Goal: Book appointment/travel/reservation

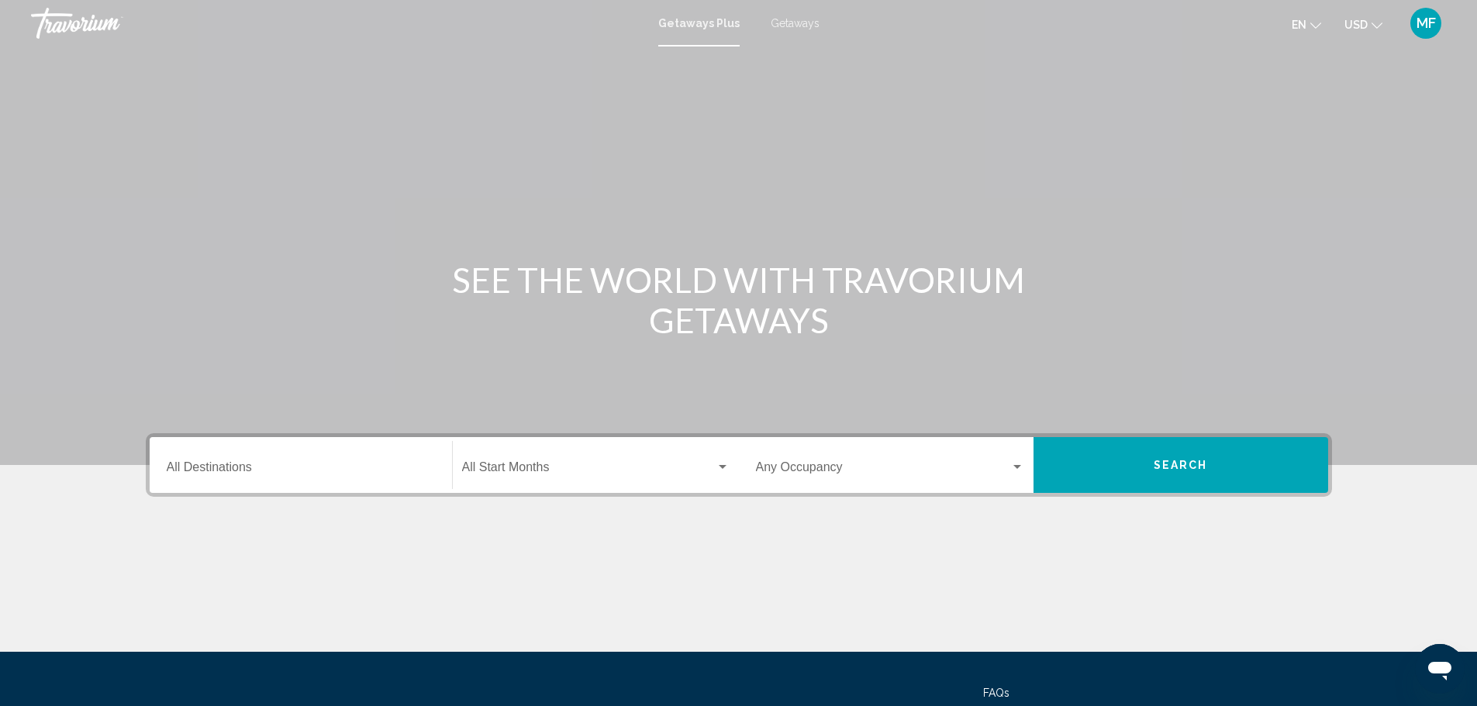
click at [797, 24] on span "Getaways" at bounding box center [795, 23] width 49 height 12
click at [257, 465] on input "Destination All Destinations" at bounding box center [301, 471] width 268 height 14
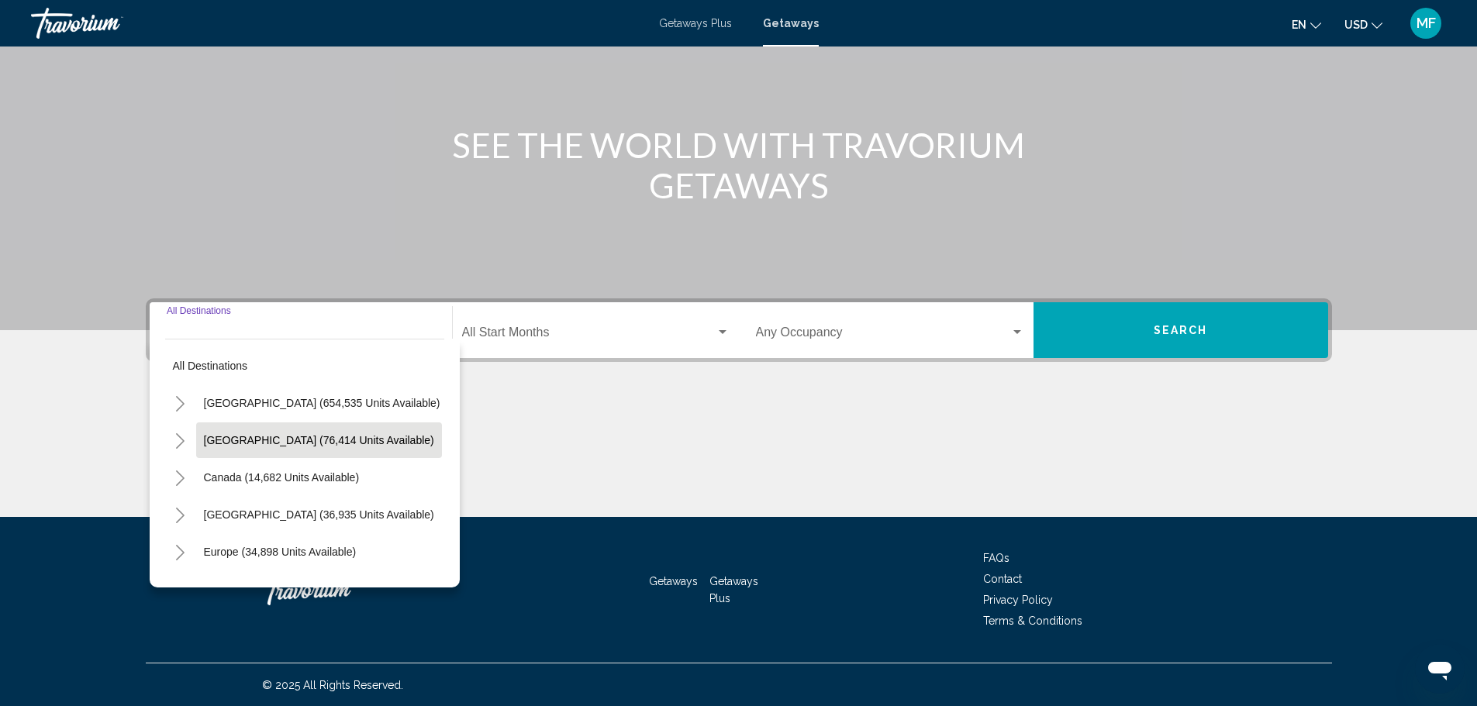
scroll to position [136, 0]
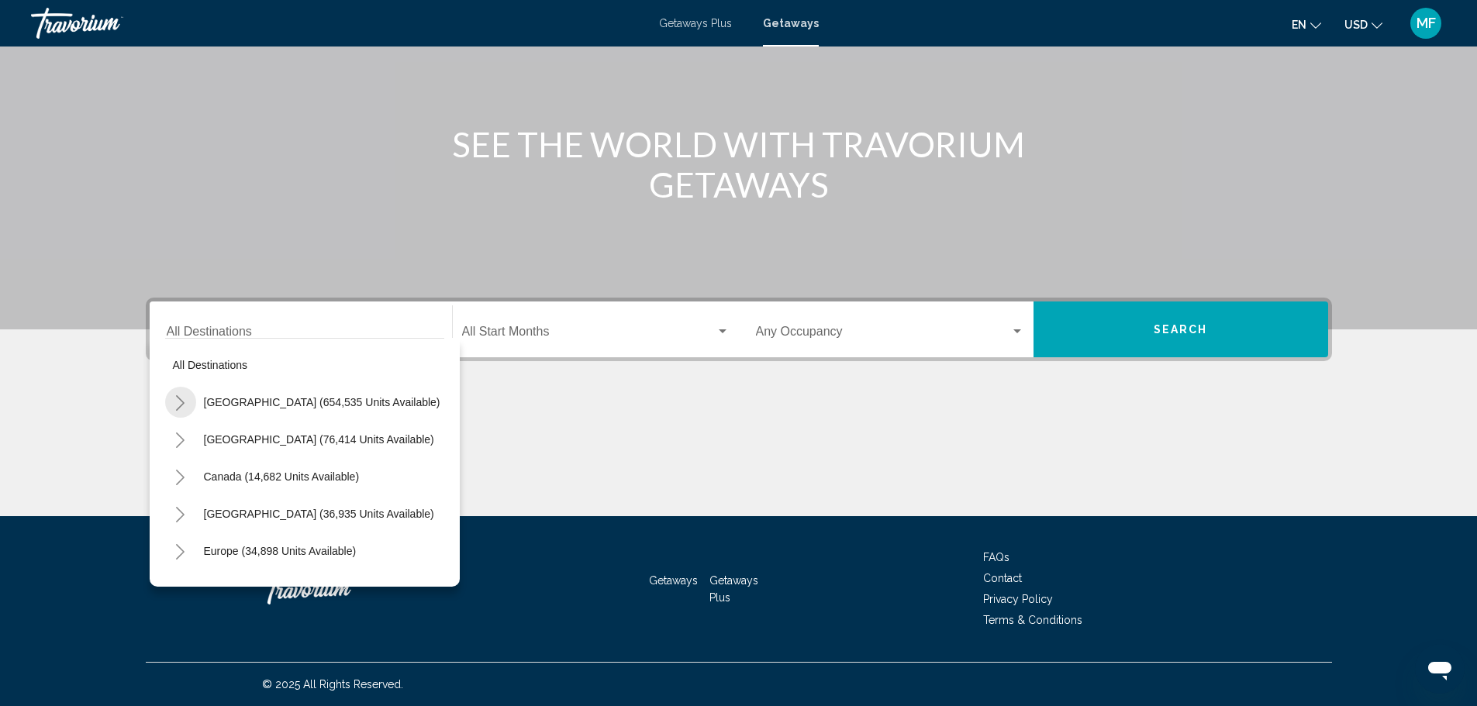
click at [181, 400] on icon "Toggle United States (654,535 units available)" at bounding box center [180, 403] width 12 height 16
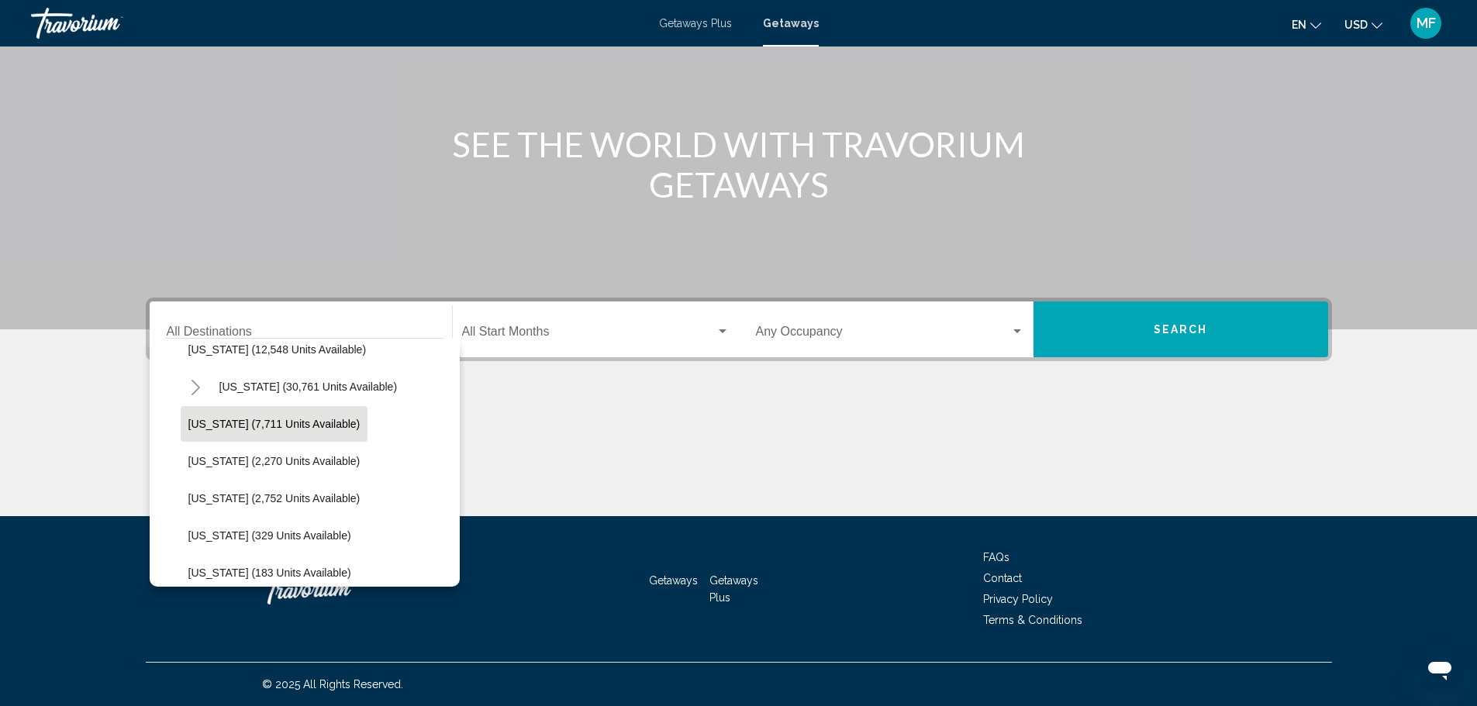
scroll to position [310, 0]
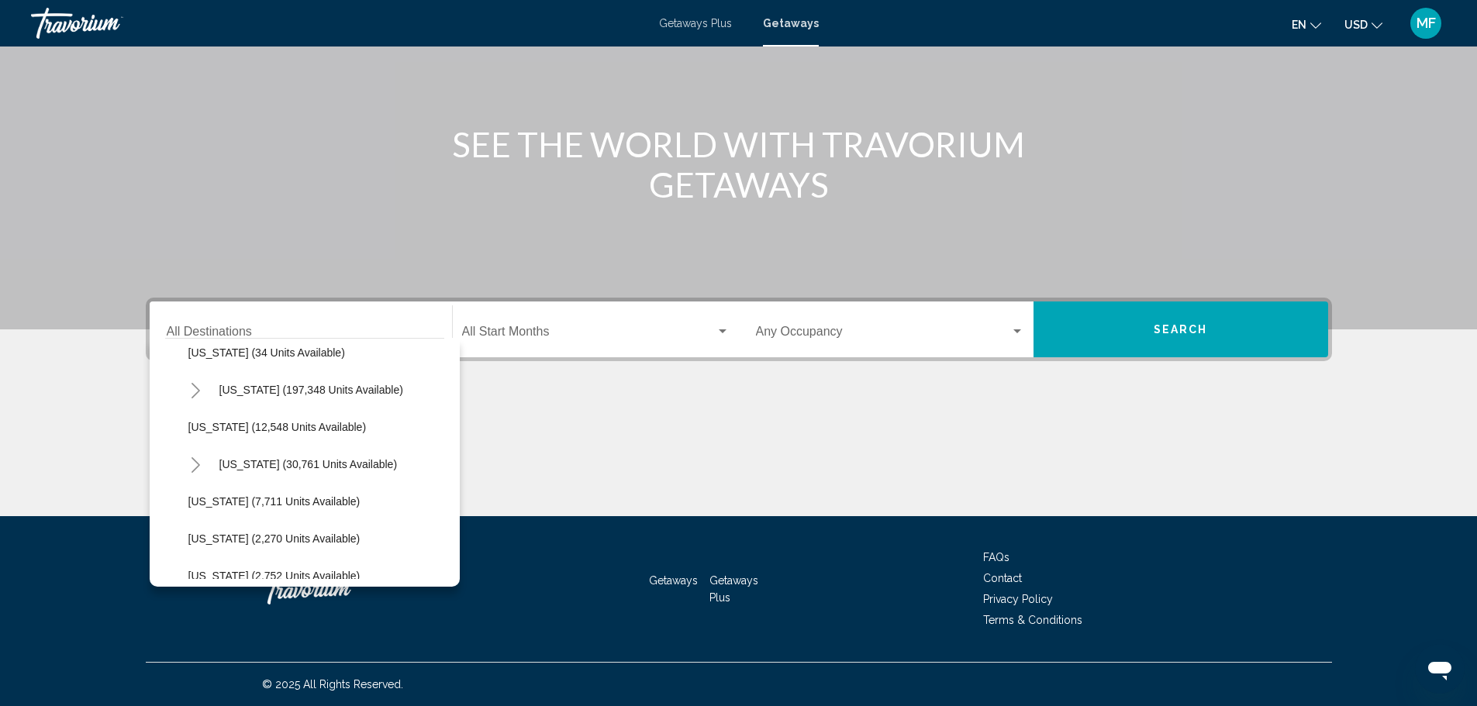
click at [193, 394] on icon "Toggle Florida (197,348 units available)" at bounding box center [196, 391] width 12 height 16
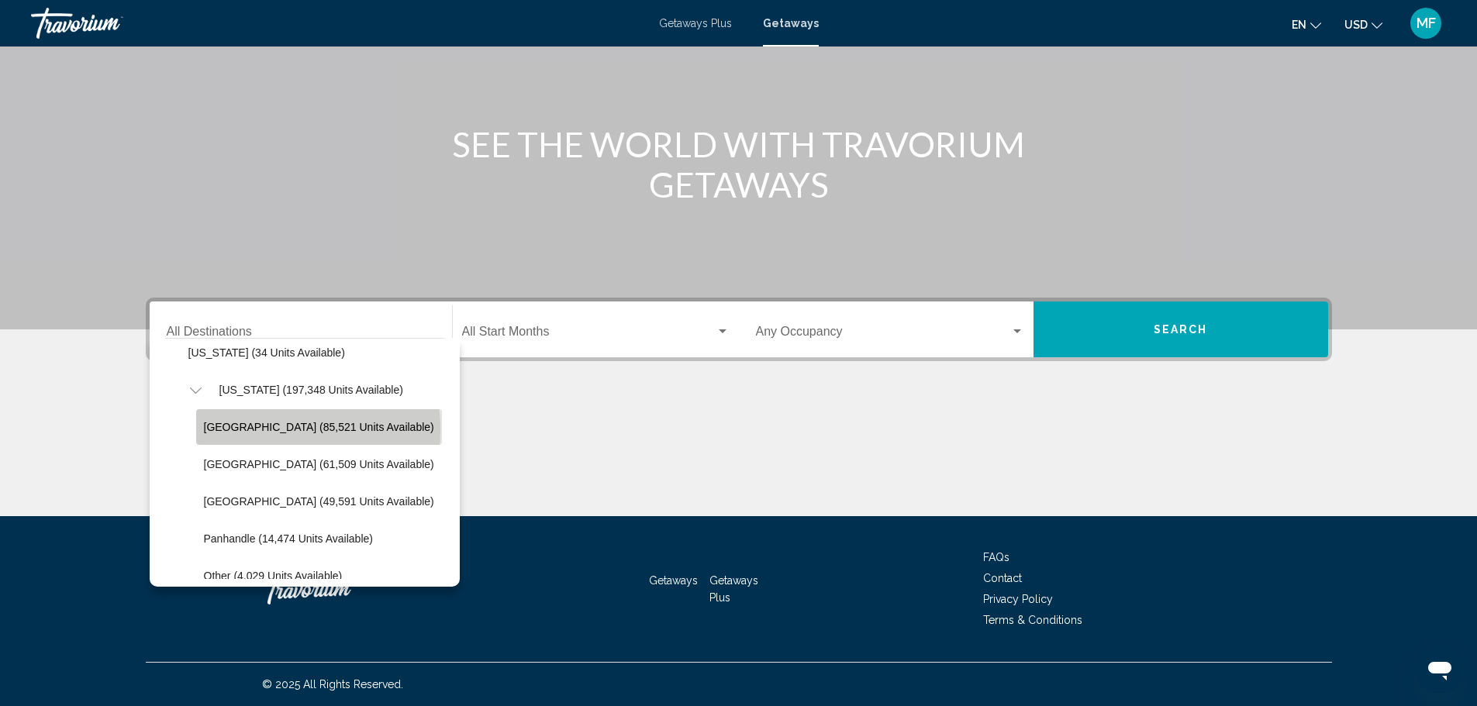
click at [257, 430] on span "Orlando & Disney Area (85,521 units available)" at bounding box center [319, 427] width 230 height 12
type input "**********"
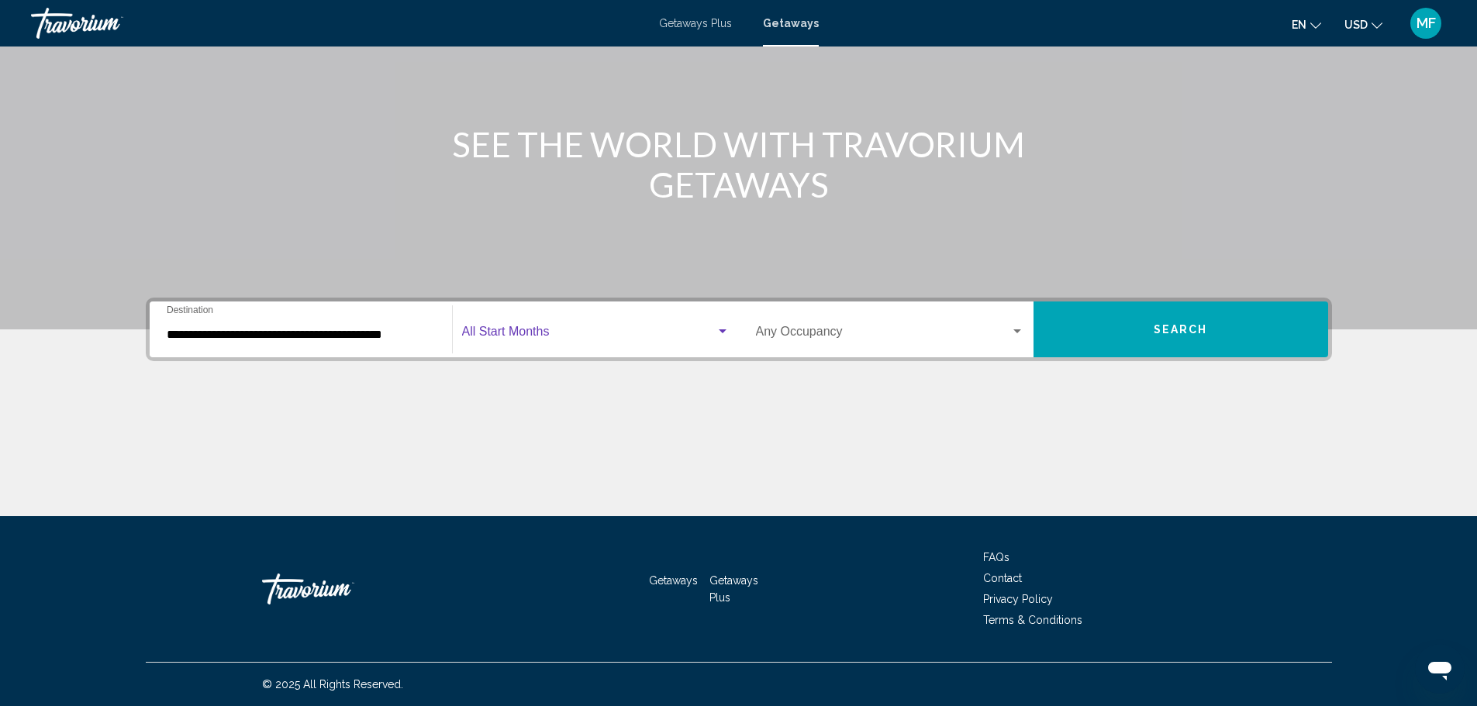
click at [526, 333] on span "Search widget" at bounding box center [589, 335] width 254 height 14
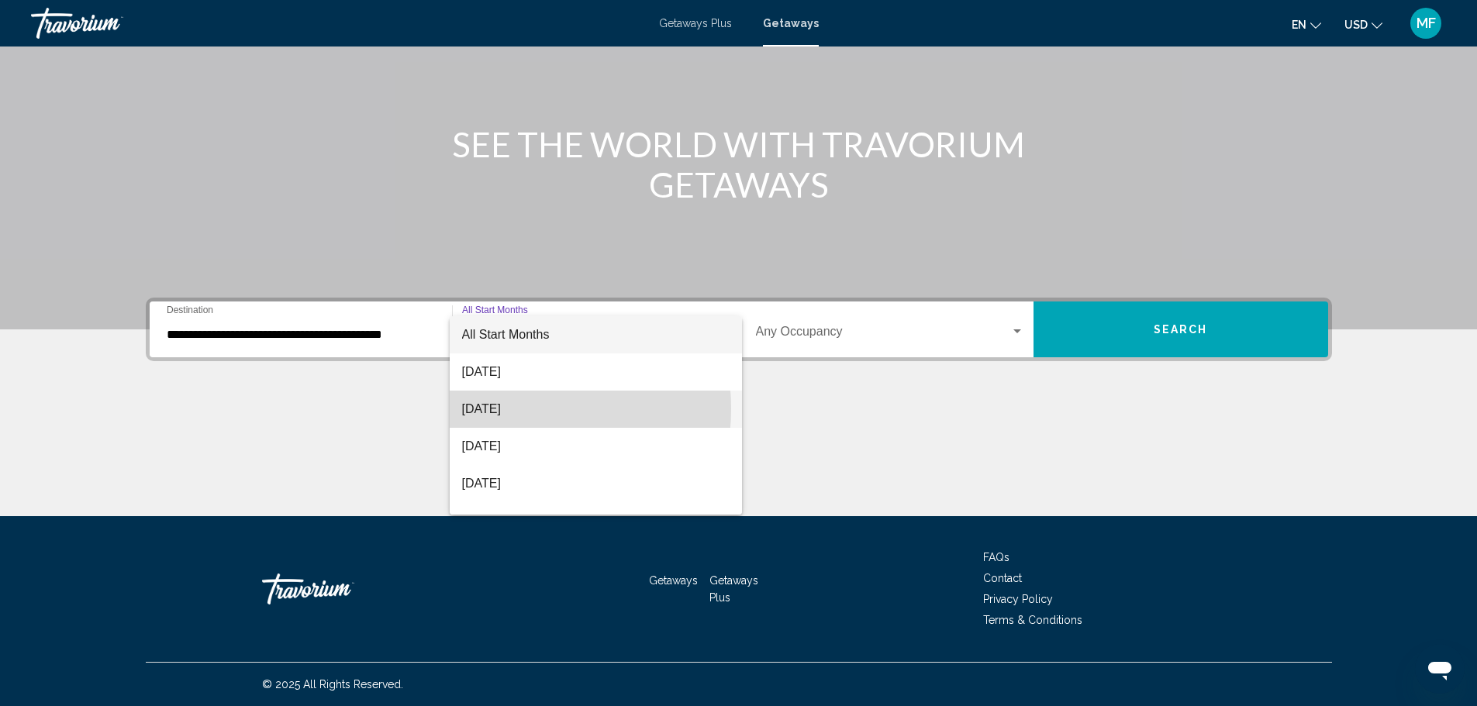
click at [498, 409] on span "September 2025" at bounding box center [595, 409] width 267 height 37
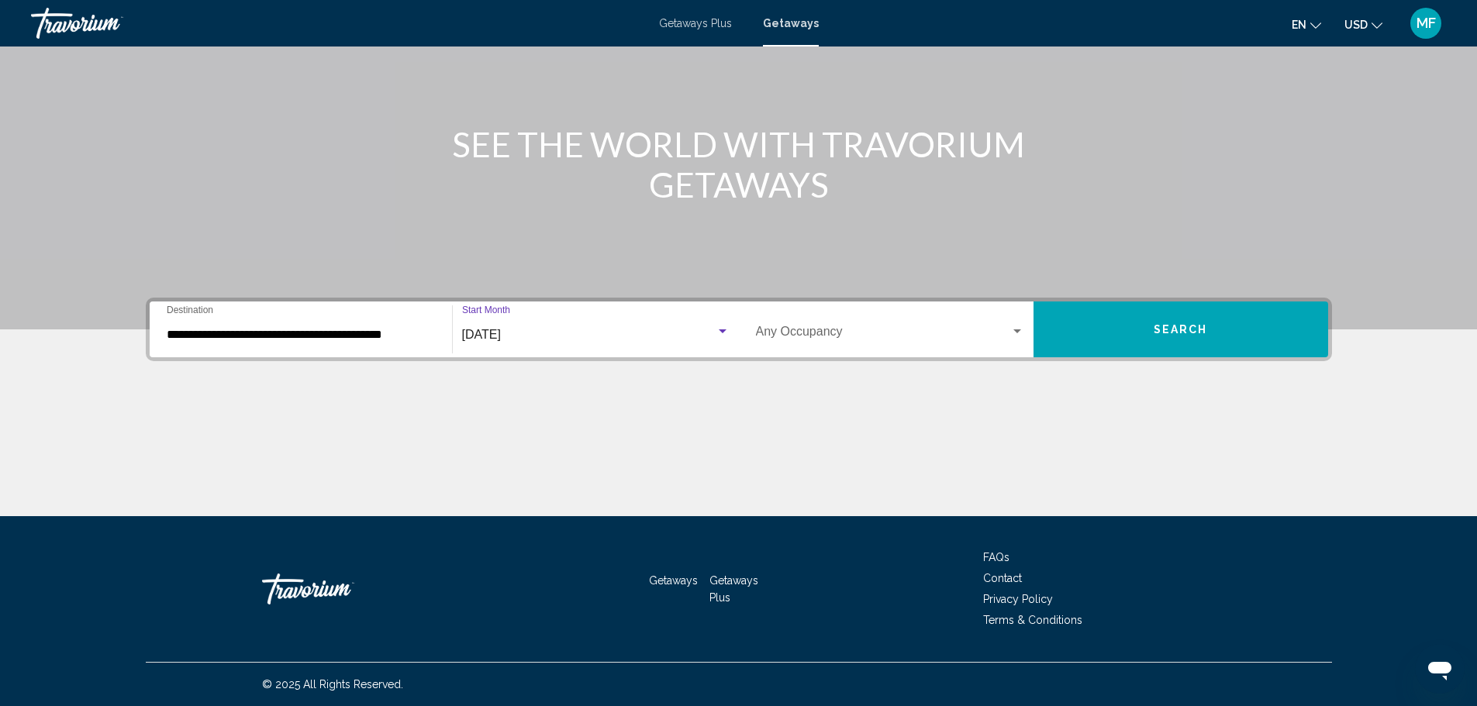
click at [860, 333] on span "Search widget" at bounding box center [883, 335] width 254 height 14
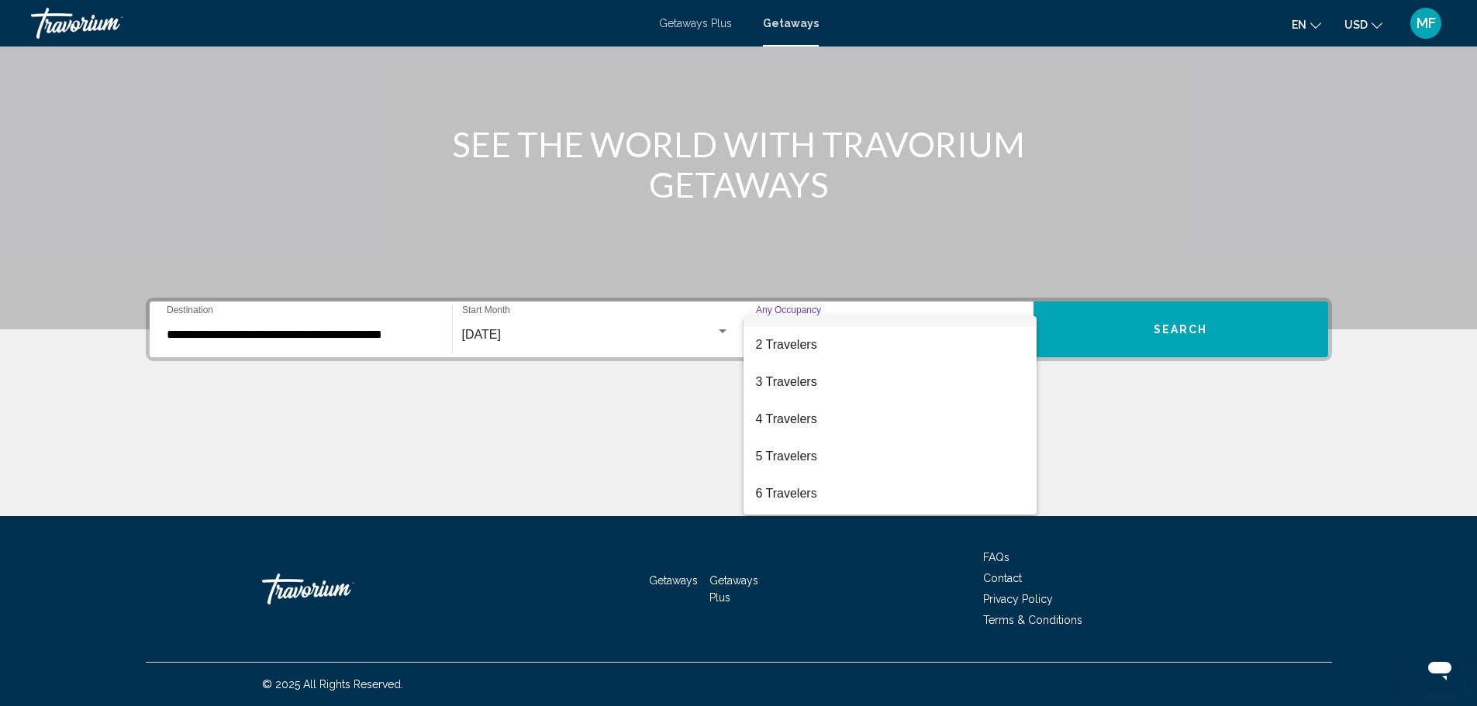
scroll to position [36, 0]
click at [783, 484] on span "6 Travelers" at bounding box center [890, 485] width 268 height 37
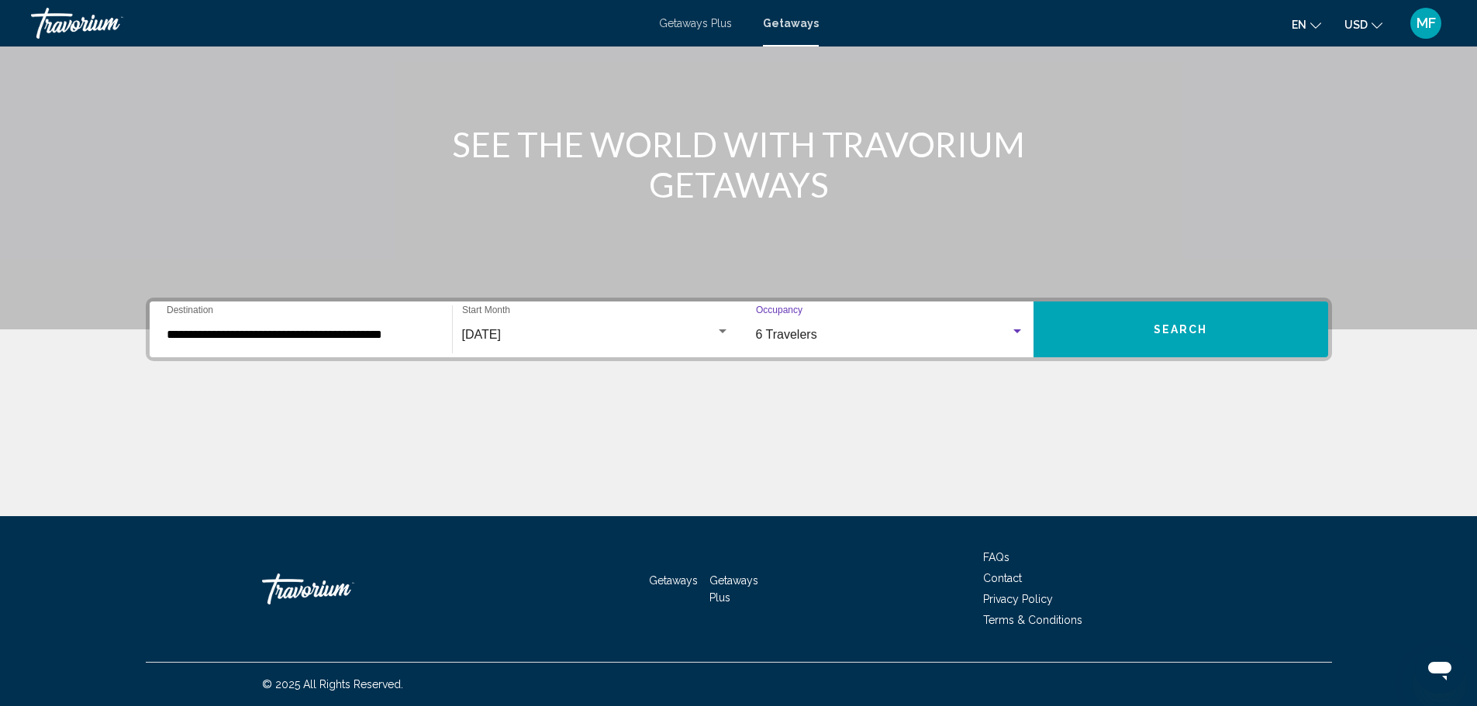
click at [1165, 325] on span "Search" at bounding box center [1181, 330] width 54 height 12
